Goal: Information Seeking & Learning: Learn about a topic

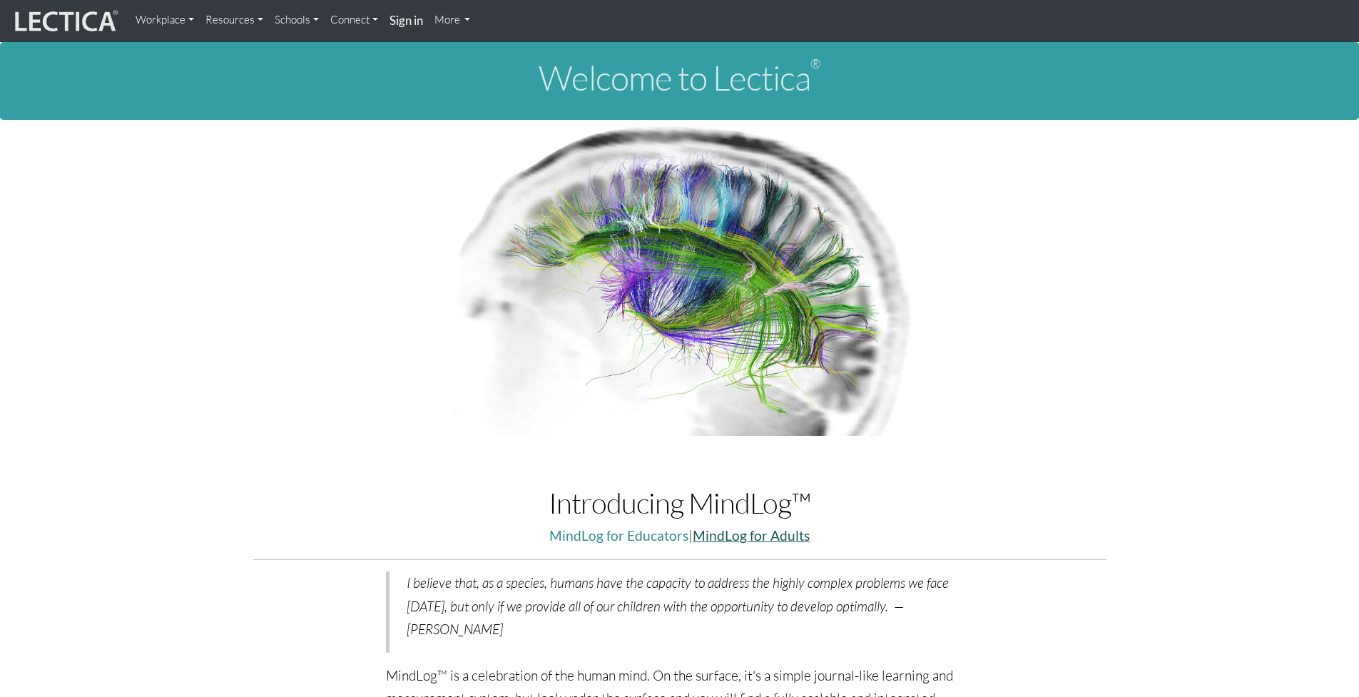
click at [750, 532] on link "MindLog for Adults" at bounding box center [751, 535] width 117 height 16
click at [156, 17] on link "Workplace" at bounding box center [165, 20] width 70 height 29
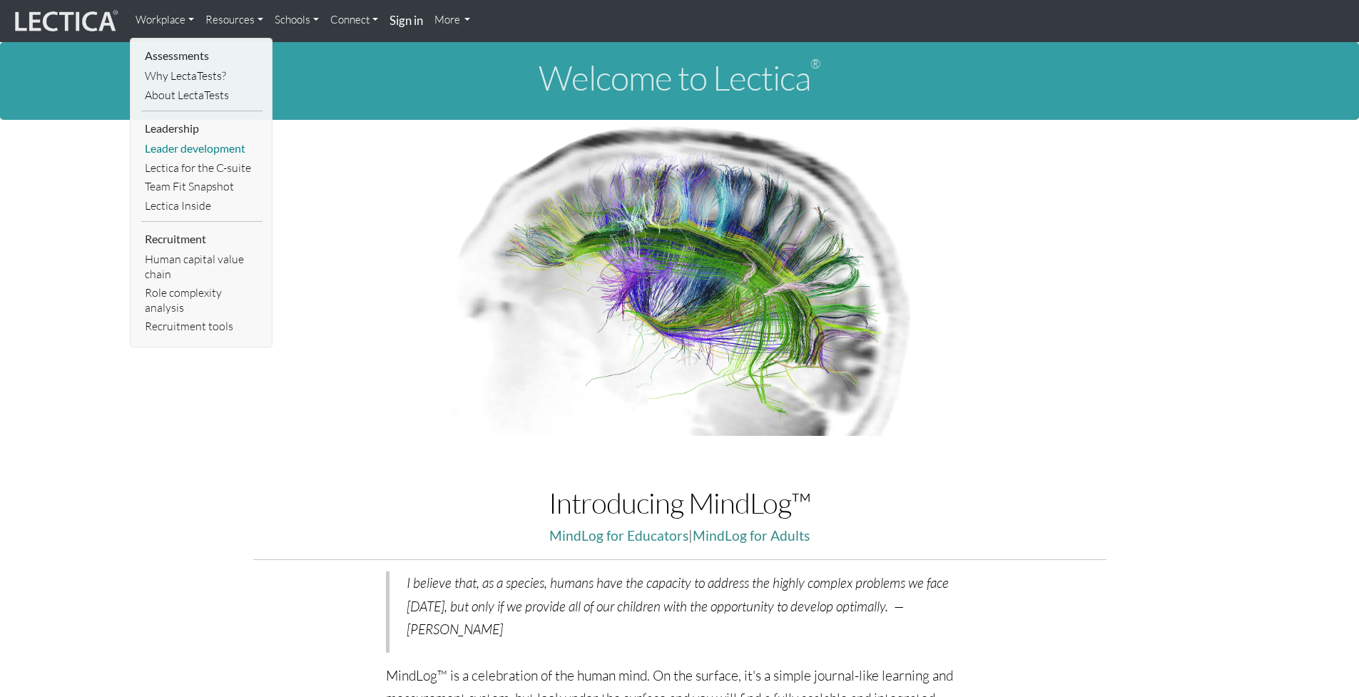
click at [157, 150] on link "Leader development" at bounding box center [201, 148] width 121 height 19
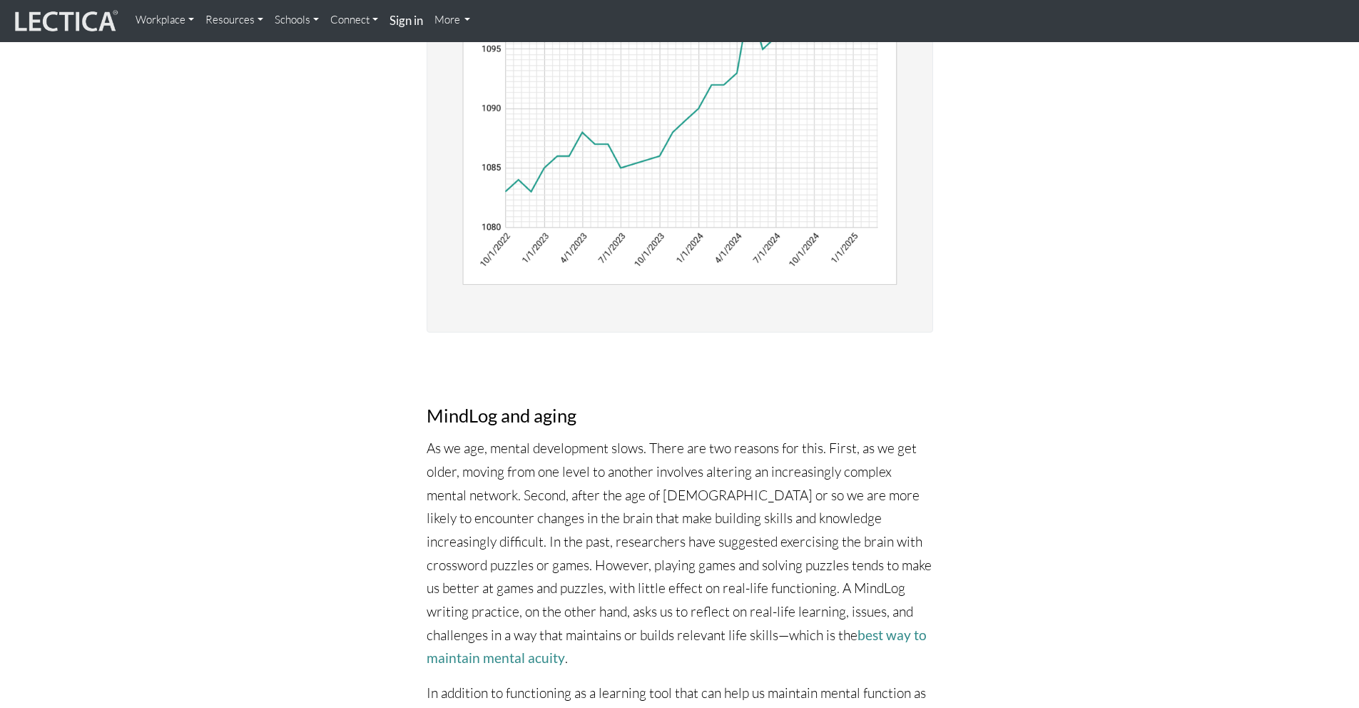
scroll to position [3484, 0]
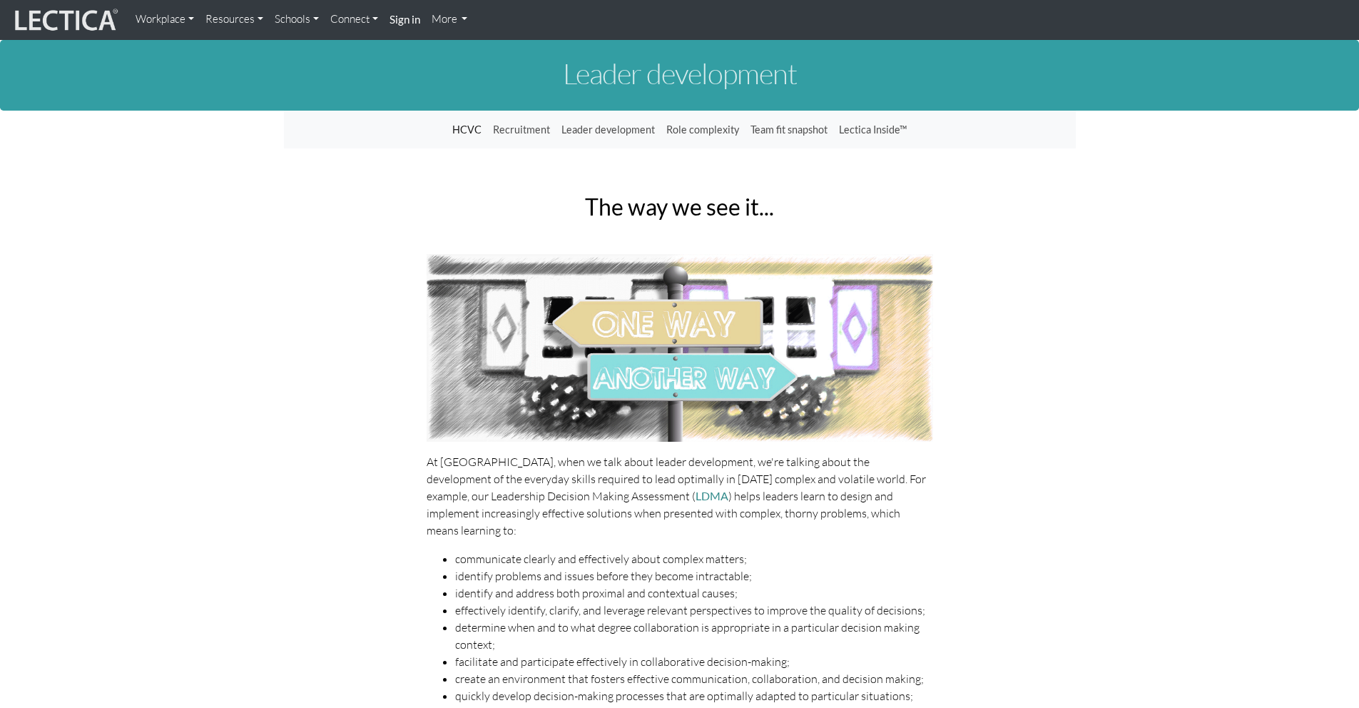
click at [150, 17] on link "Workplace" at bounding box center [165, 20] width 70 height 28
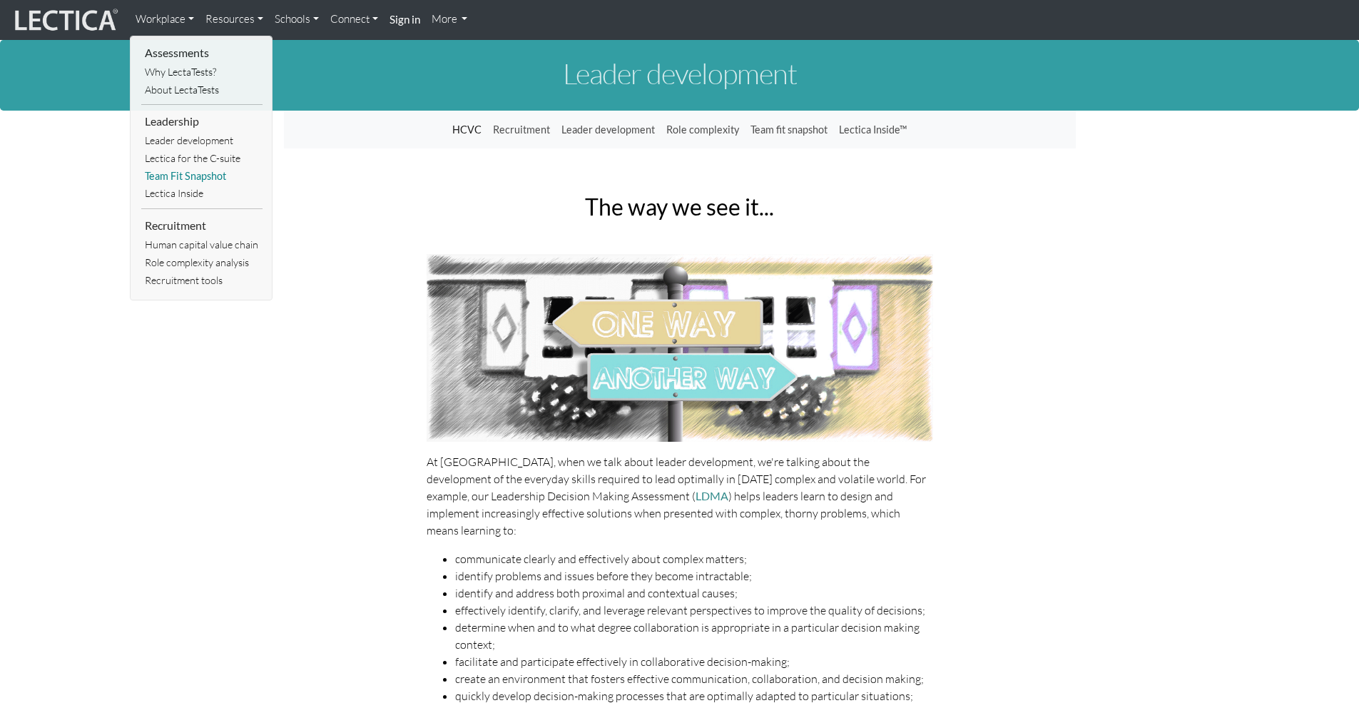
click at [163, 172] on link "Team Fit Snapshot" at bounding box center [201, 177] width 121 height 18
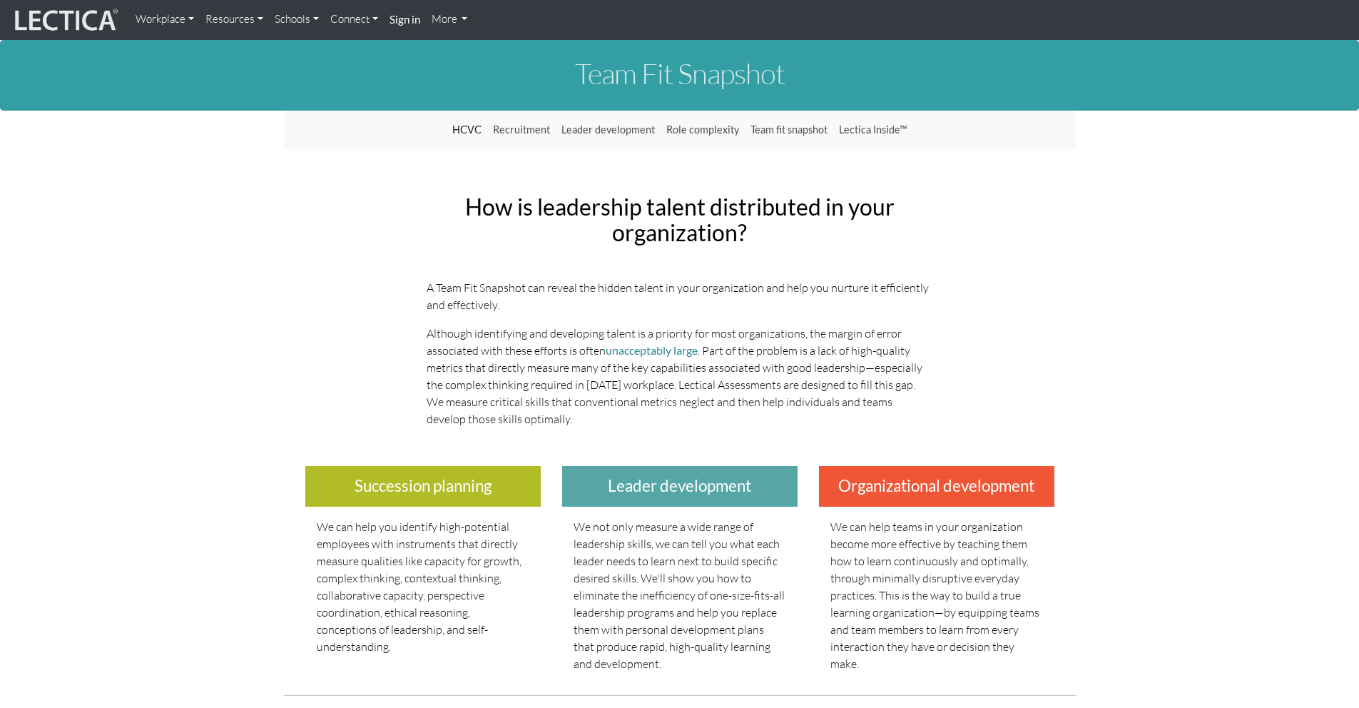
click at [231, 18] on link "Resources" at bounding box center [234, 20] width 69 height 28
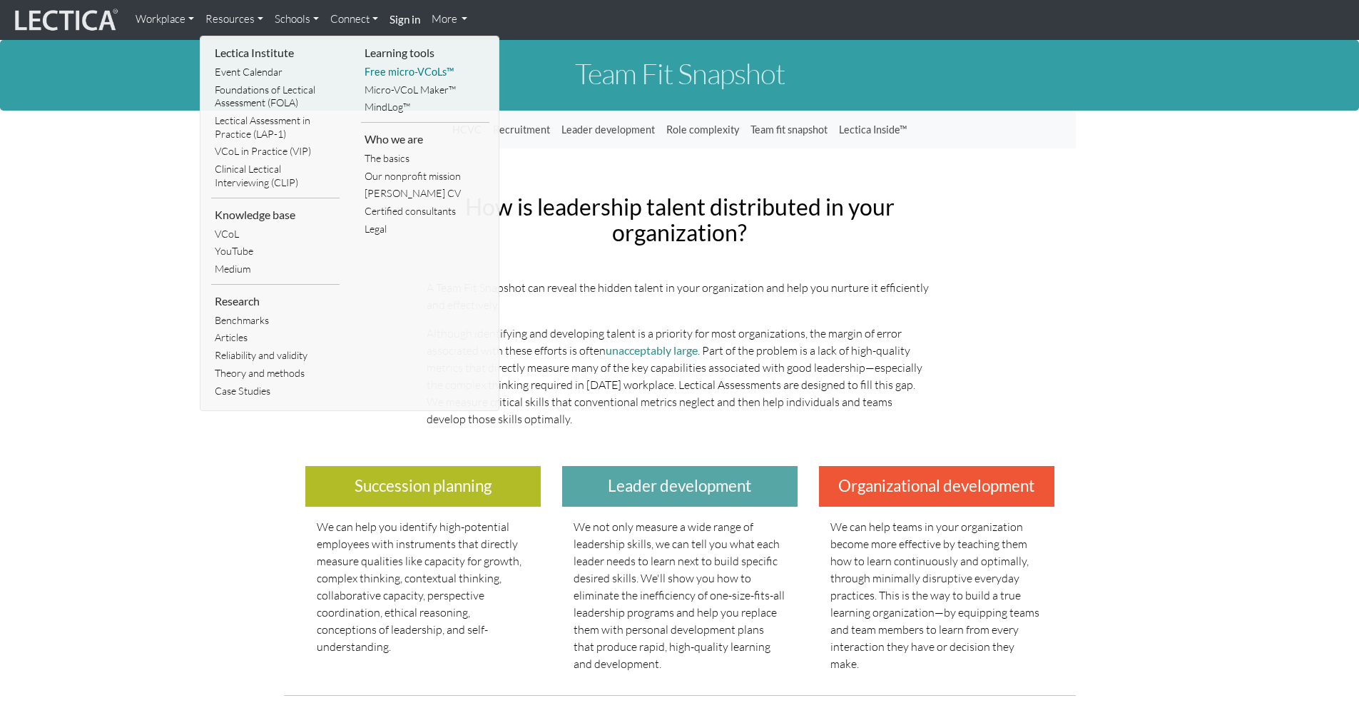
click at [431, 70] on link "Free micro-VCoLs™" at bounding box center [425, 73] width 128 height 18
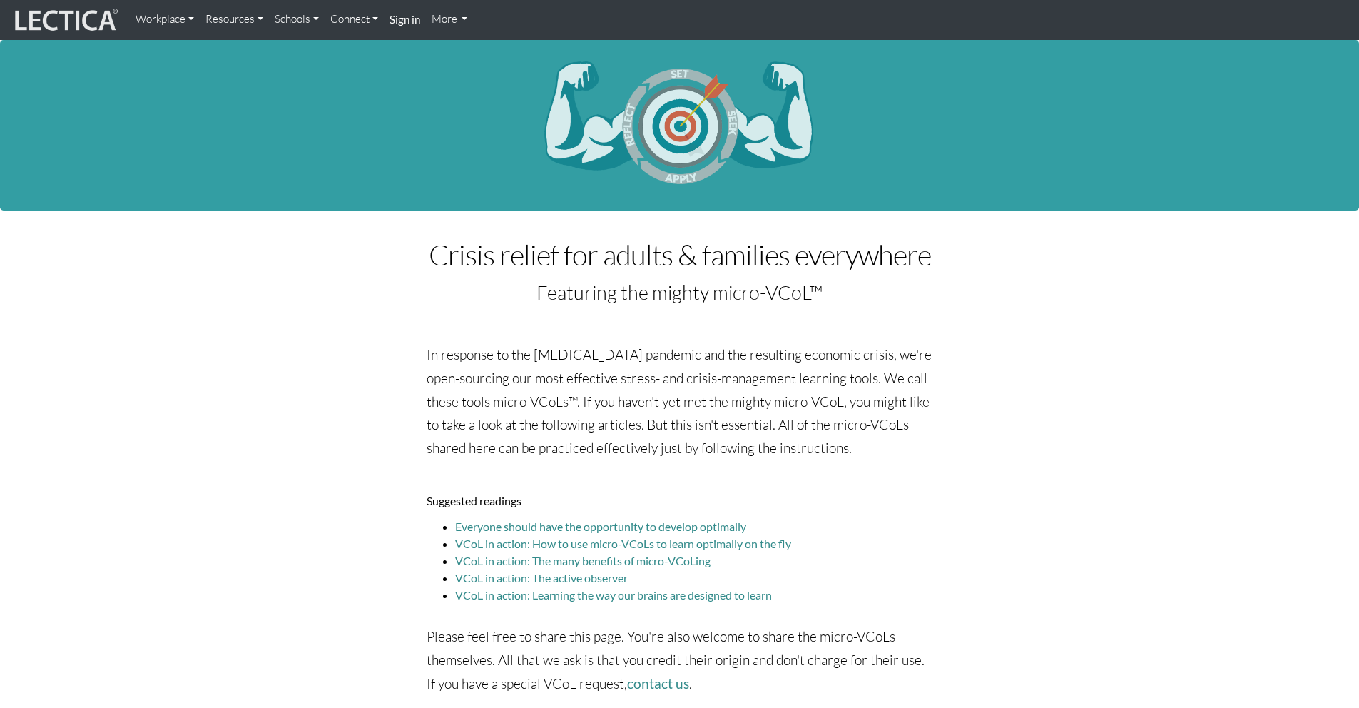
drag, startPoint x: 1363, startPoint y: 108, endPoint x: 1256, endPoint y: -63, distance: 201.9
click at [224, 19] on link "Resources" at bounding box center [234, 20] width 69 height 28
